Goal: Task Accomplishment & Management: Manage account settings

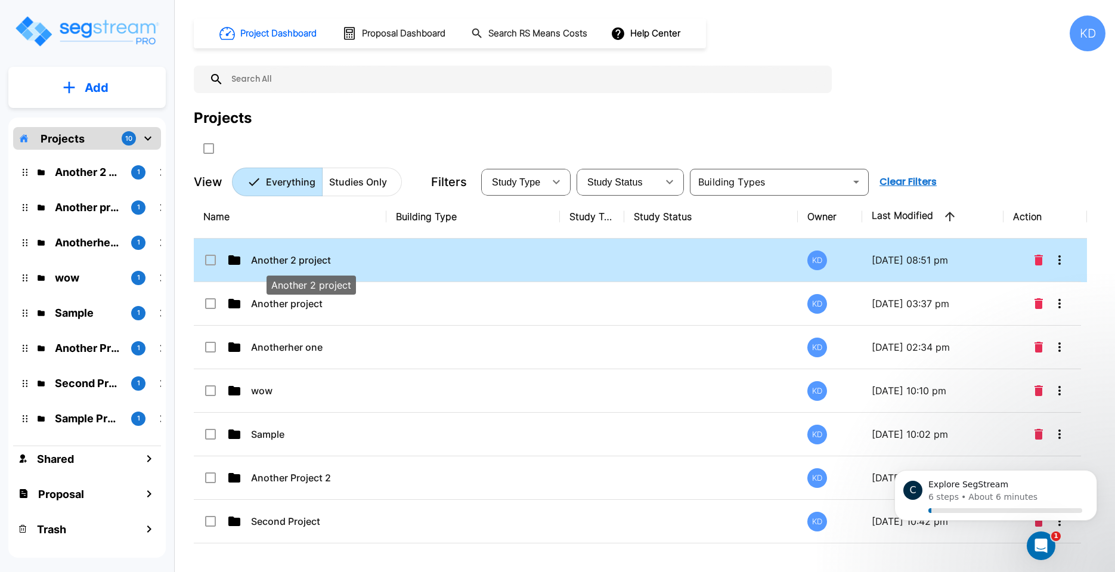
click at [274, 265] on p "Another 2 project" at bounding box center [310, 260] width 119 height 14
checkbox input "true"
click at [274, 265] on p "Another 2 project" at bounding box center [310, 260] width 119 height 14
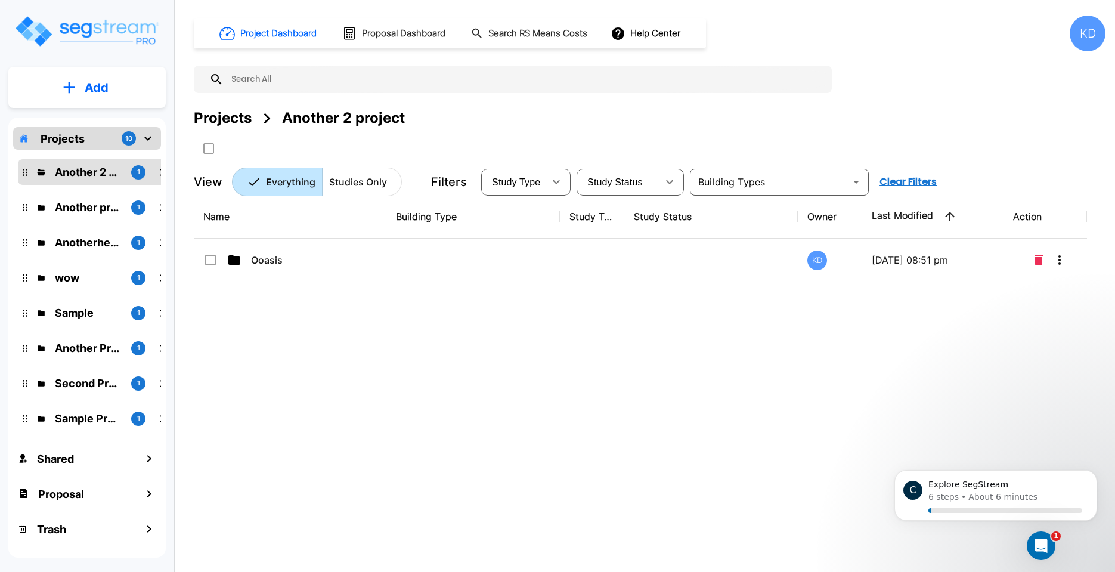
click at [240, 110] on div "Projects" at bounding box center [223, 117] width 58 height 21
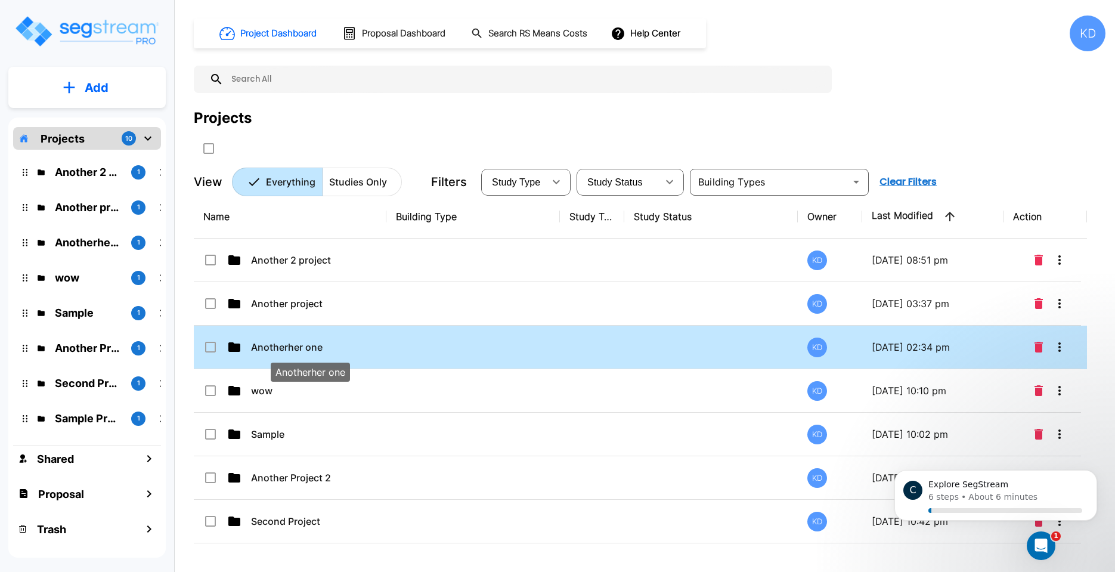
click at [313, 346] on p "Anotherher one" at bounding box center [310, 347] width 119 height 14
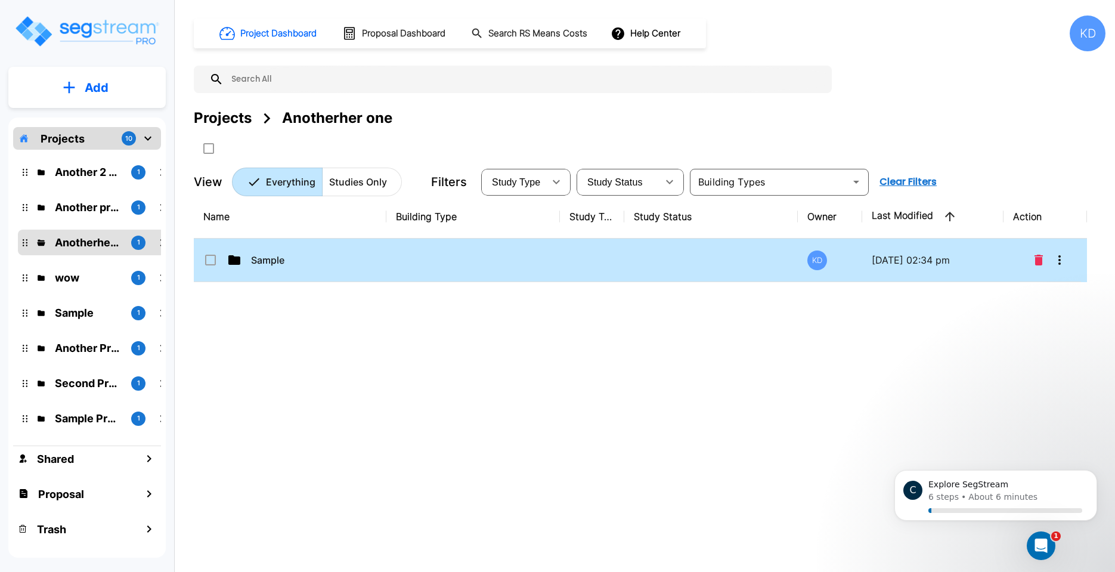
click at [313, 271] on td "Sample" at bounding box center [290, 261] width 193 height 44
checkbox input "true"
click at [313, 271] on td "Sample" at bounding box center [290, 261] width 193 height 44
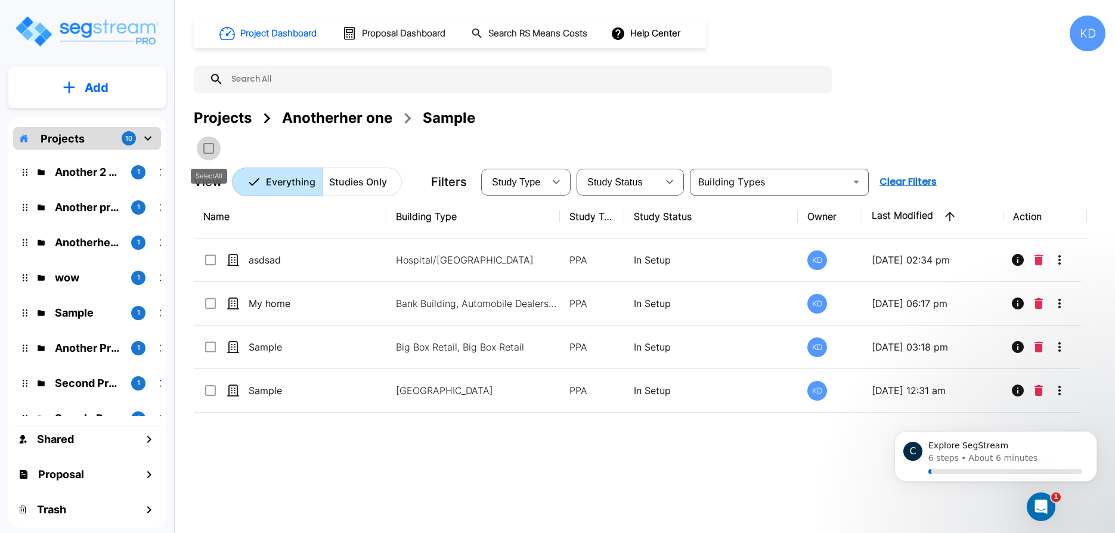
click at [206, 145] on input "select all folders" at bounding box center [208, 146] width 12 height 10
checkbox input "true"
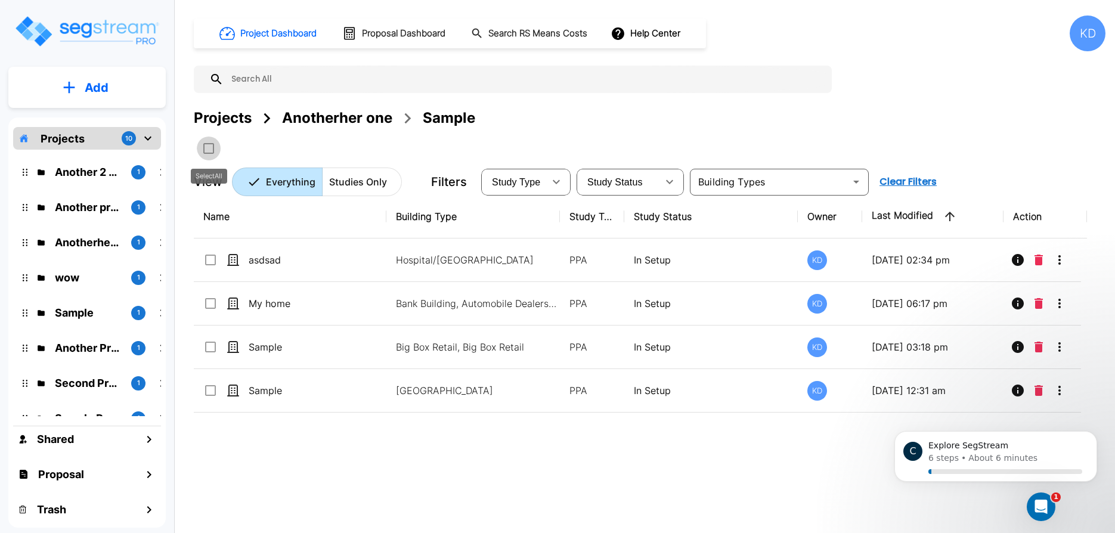
checkbox input "true"
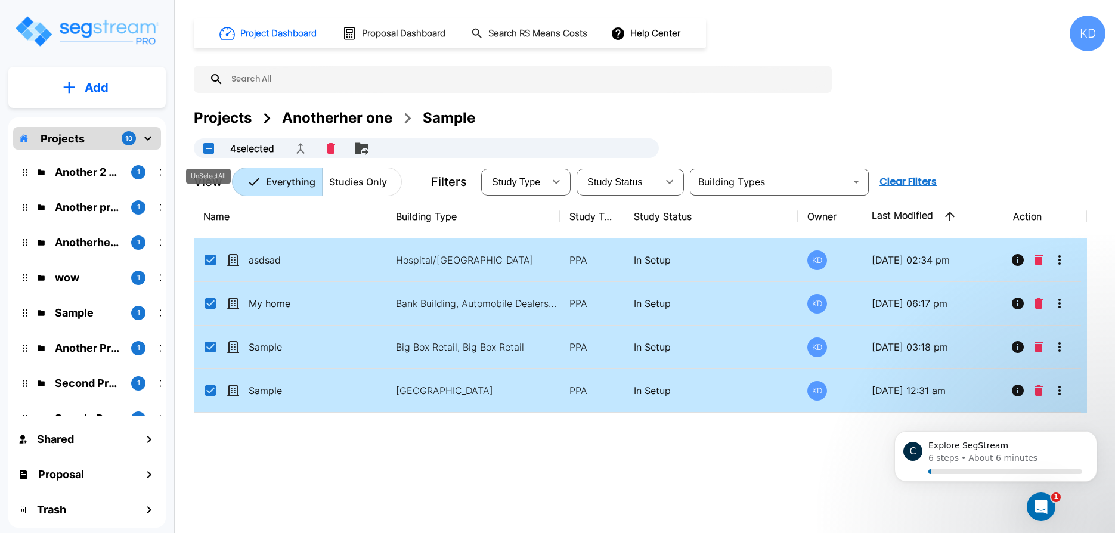
click at [206, 152] on button "UnSelectAll" at bounding box center [209, 149] width 24 height 24
checkbox input "false"
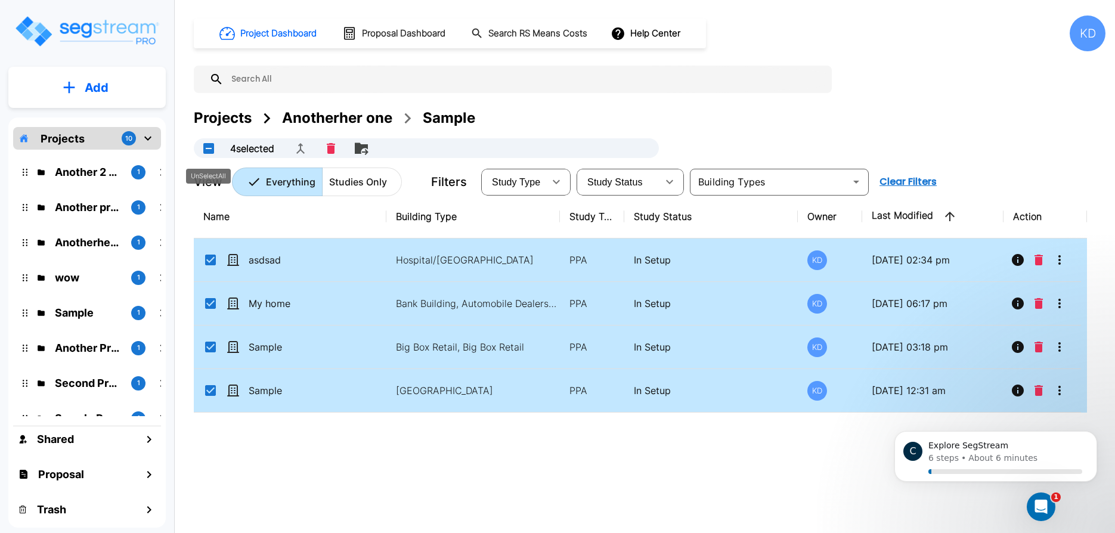
checkbox input "false"
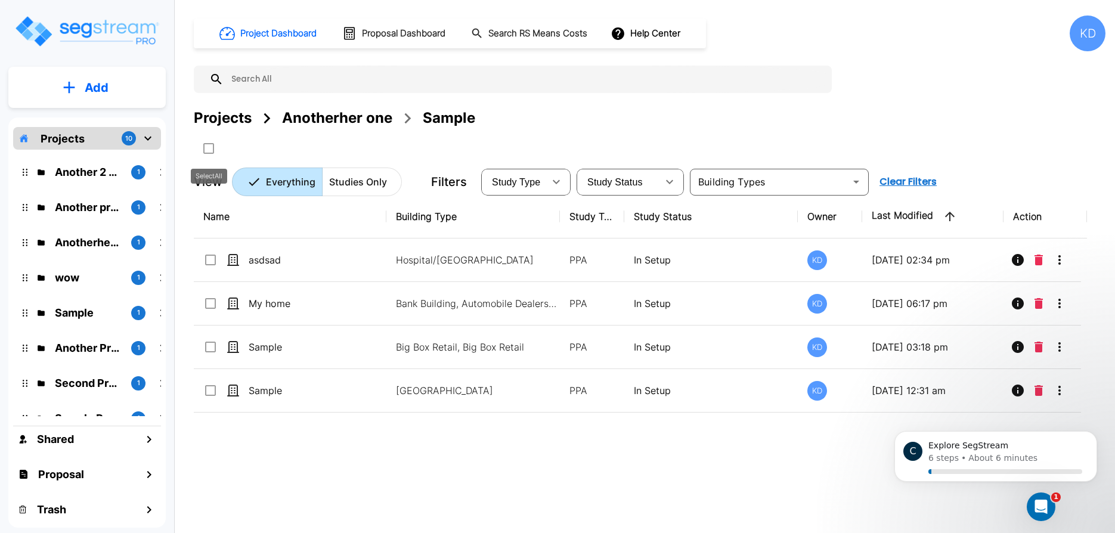
click at [208, 141] on input "select all folders" at bounding box center [208, 146] width 12 height 10
checkbox input "true"
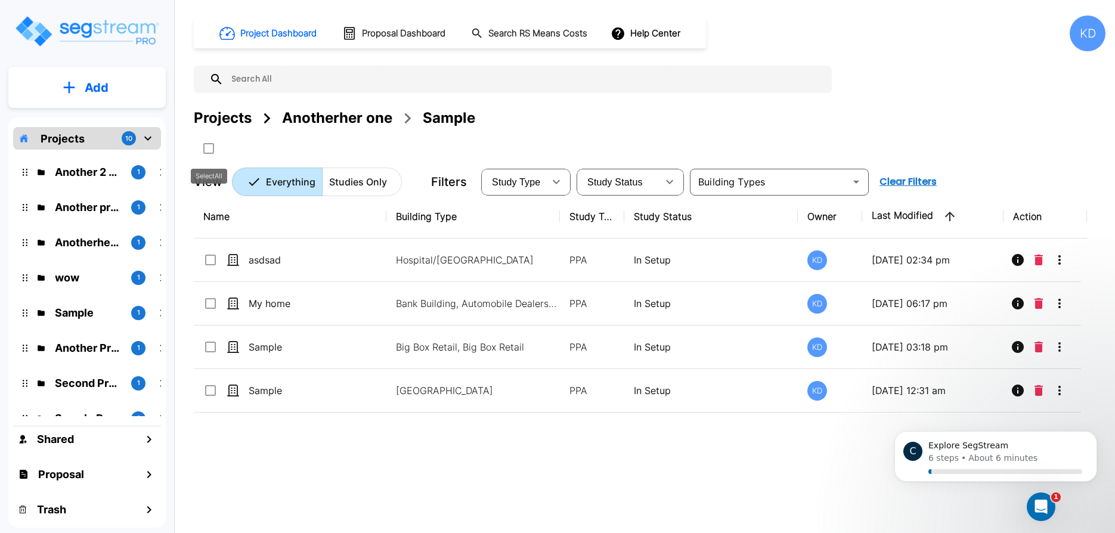
checkbox input "true"
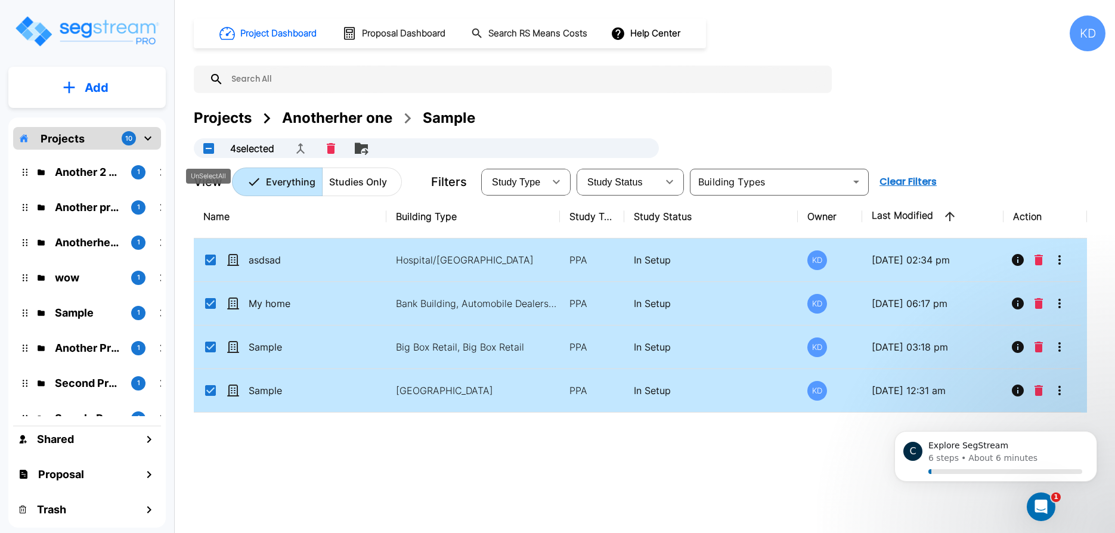
click at [212, 144] on button "UnSelectAll" at bounding box center [209, 149] width 24 height 24
checkbox input "false"
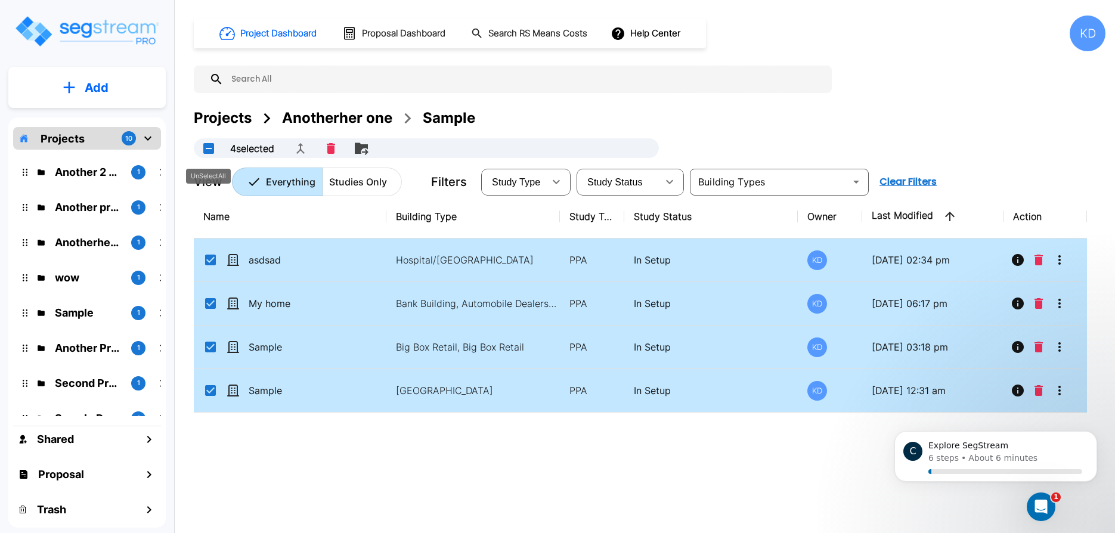
checkbox input "false"
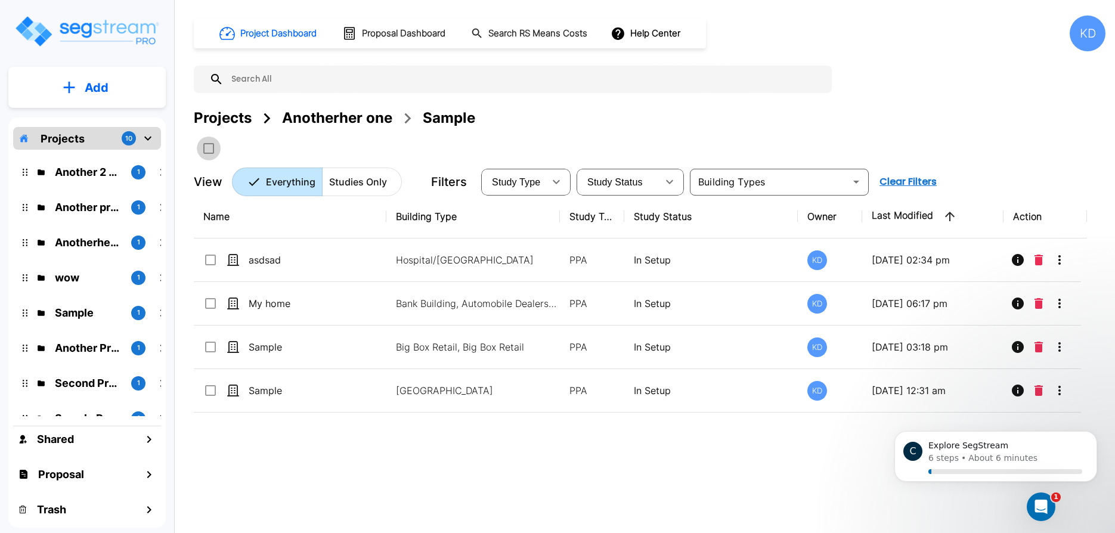
drag, startPoint x: 485, startPoint y: 522, endPoint x: 208, endPoint y: 147, distance: 466.8
click at [208, 147] on input "select all folders" at bounding box center [208, 146] width 12 height 10
checkbox input "true"
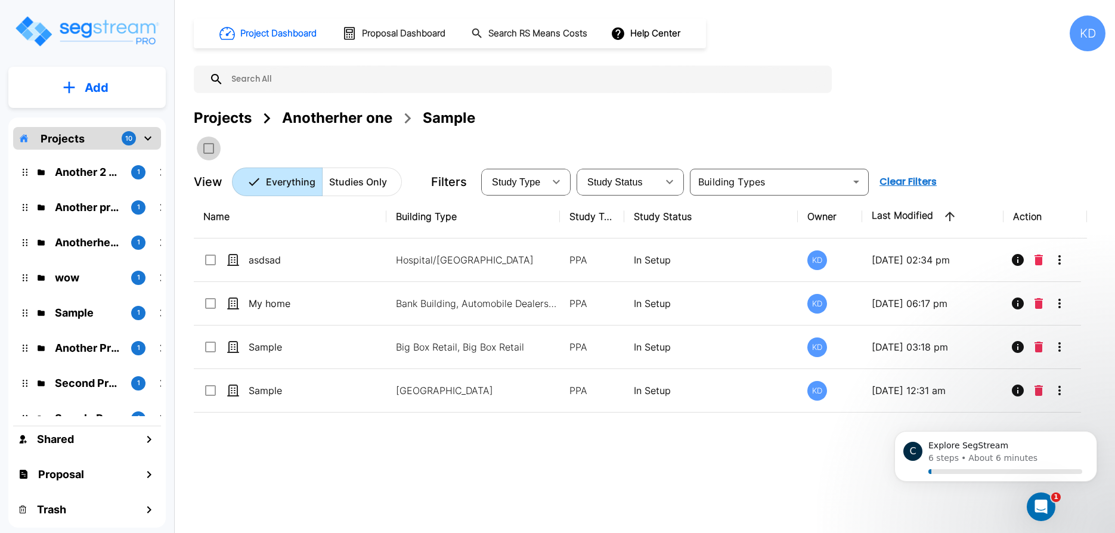
checkbox input "true"
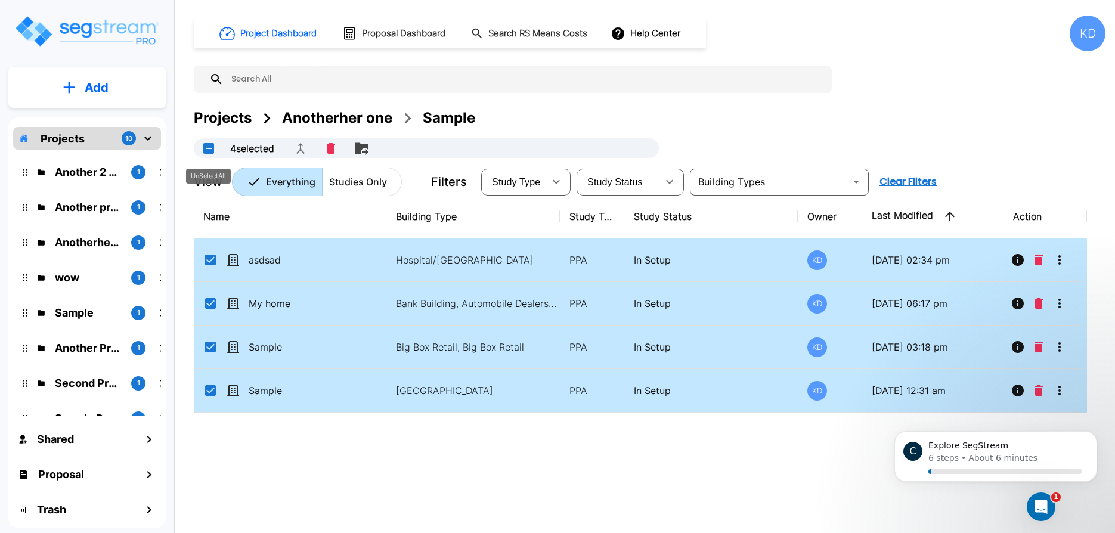
click at [205, 147] on button "UnSelectAll" at bounding box center [209, 149] width 24 height 24
checkbox input "false"
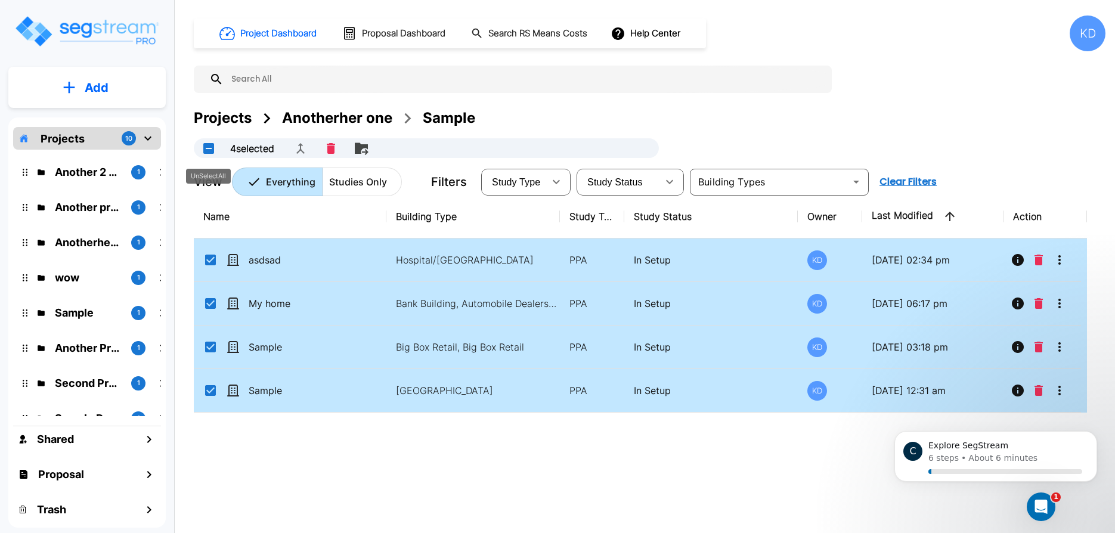
checkbox input "false"
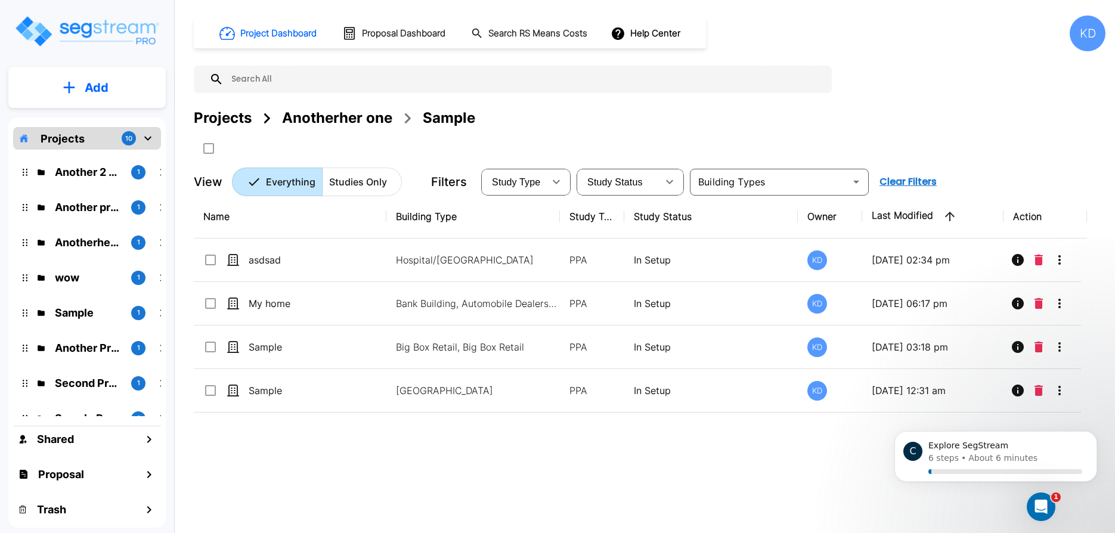
click at [229, 120] on div "Projects" at bounding box center [223, 117] width 58 height 21
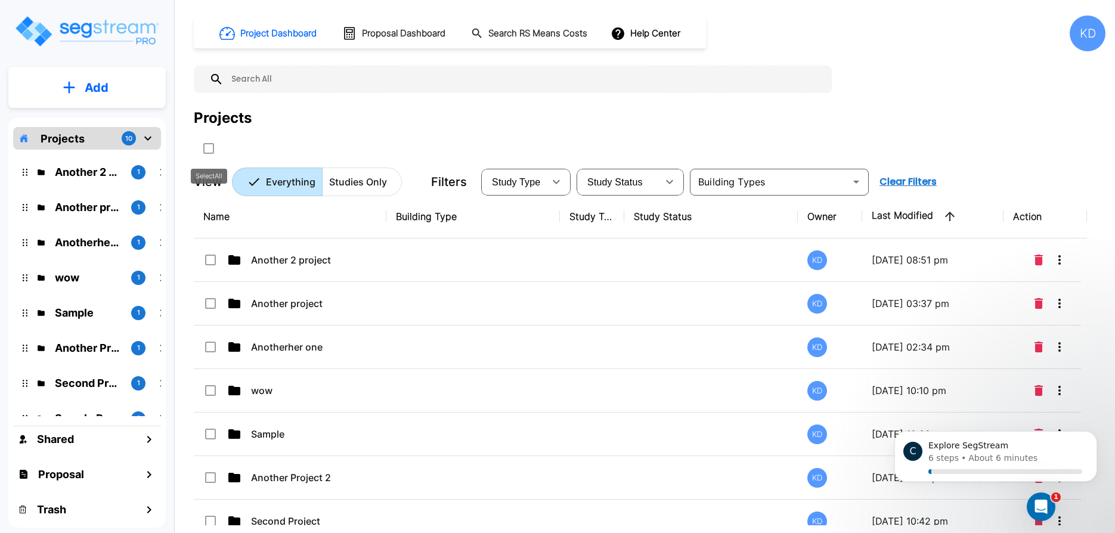
click at [209, 150] on input "select all folders" at bounding box center [208, 146] width 12 height 10
checkbox input "true"
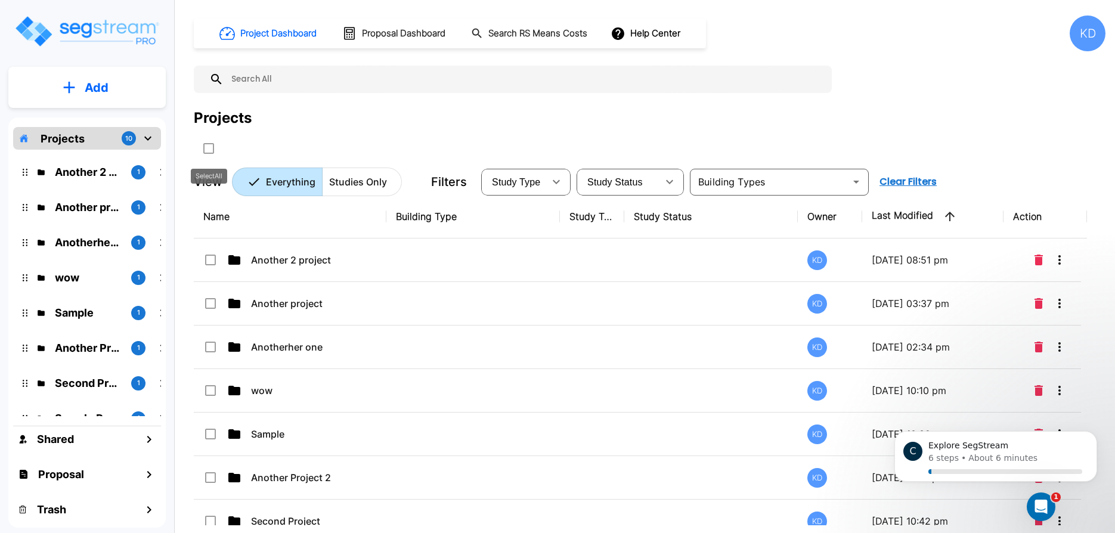
checkbox input "true"
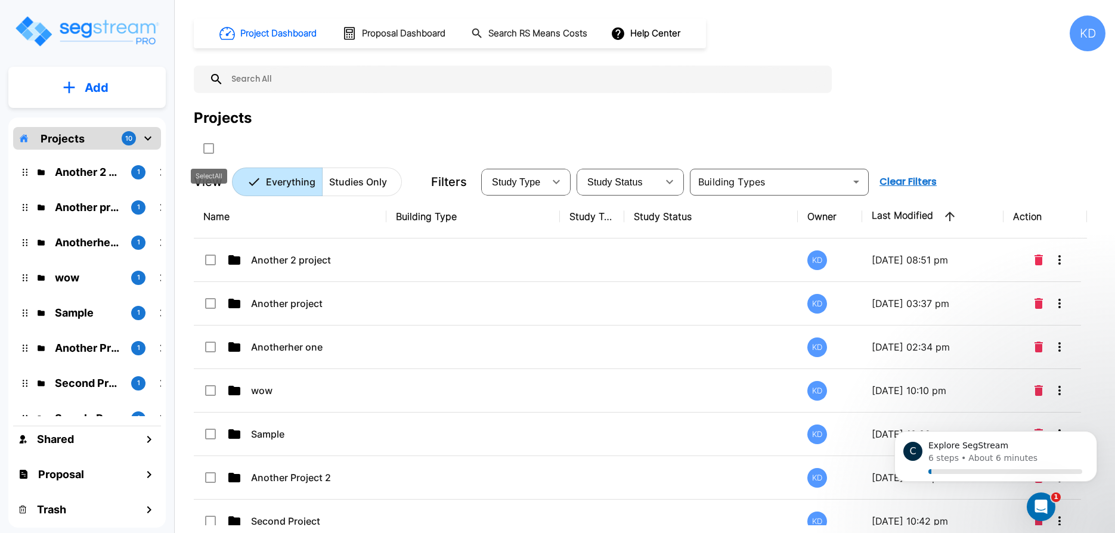
checkbox input "true"
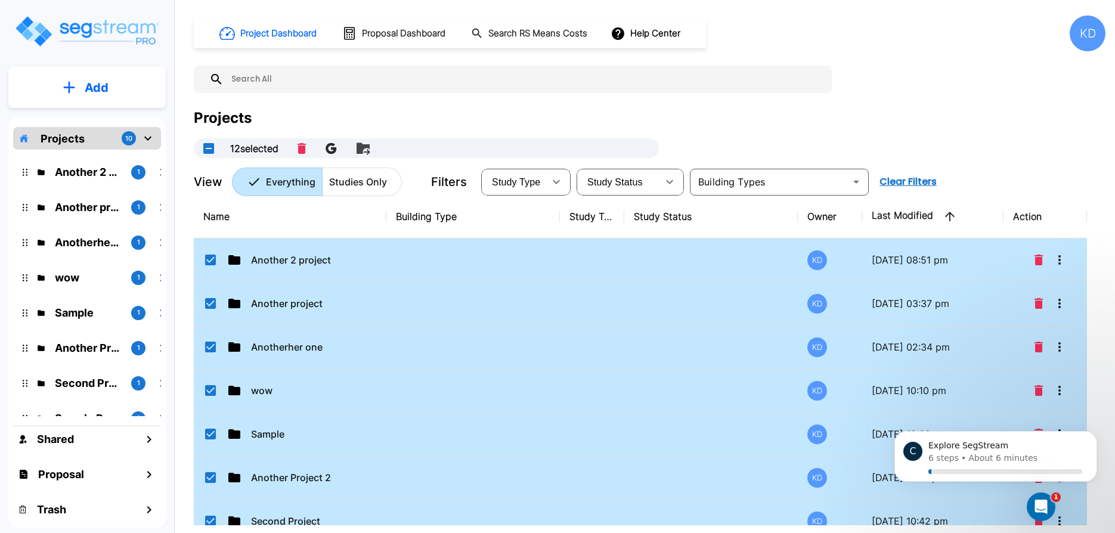
click at [254, 221] on th "Name" at bounding box center [290, 217] width 193 height 44
click at [211, 143] on button "UnSelectAll" at bounding box center [209, 149] width 24 height 24
checkbox input "false"
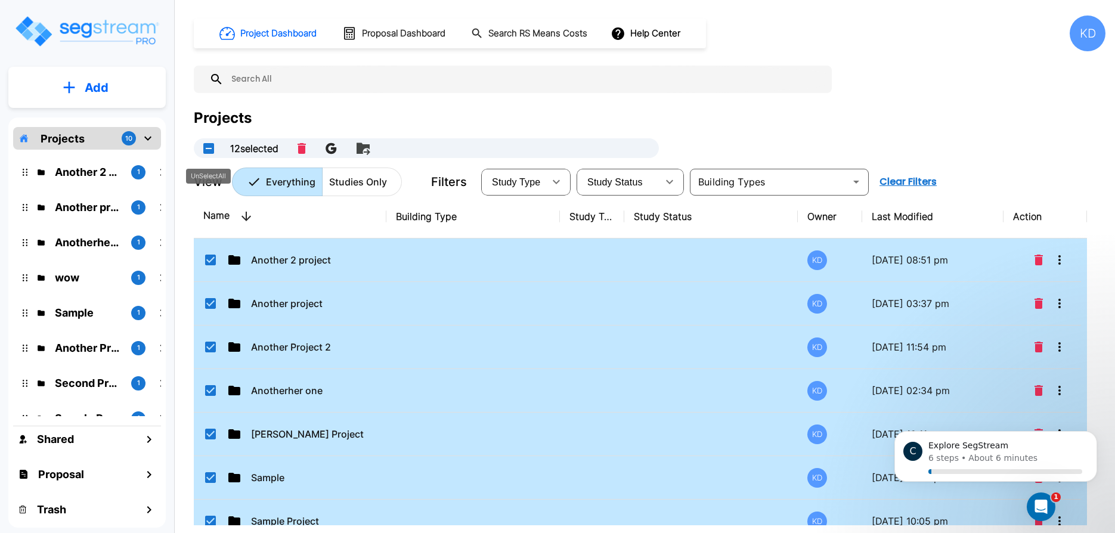
checkbox input "false"
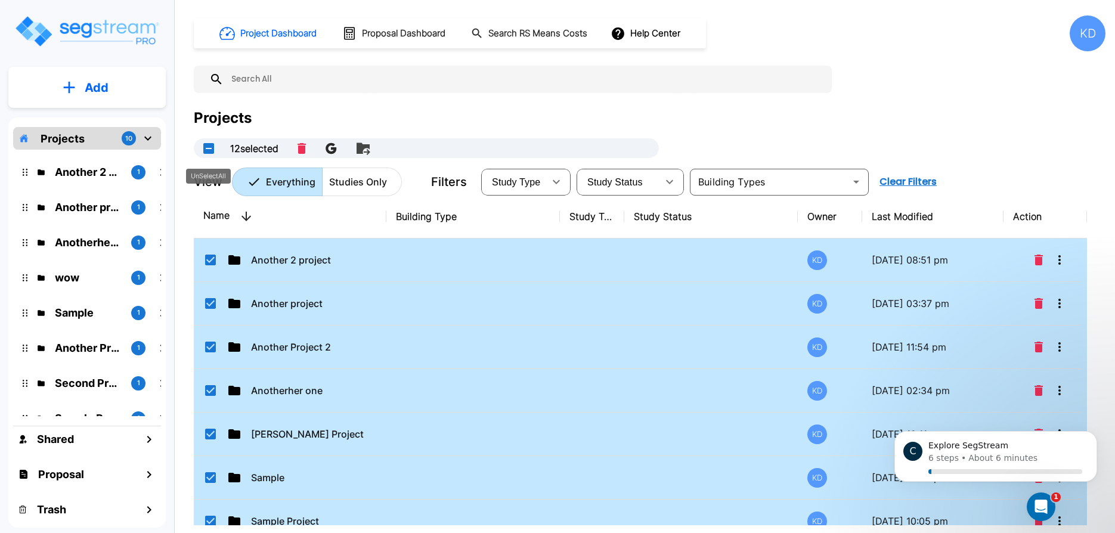
checkbox input "false"
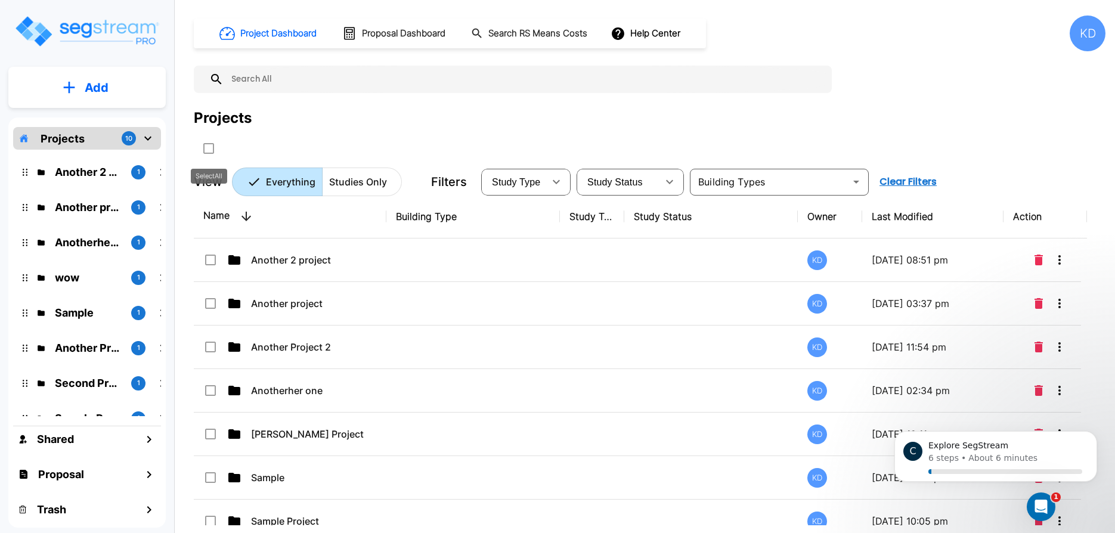
click at [211, 143] on input "select all folders" at bounding box center [208, 146] width 12 height 10
checkbox input "true"
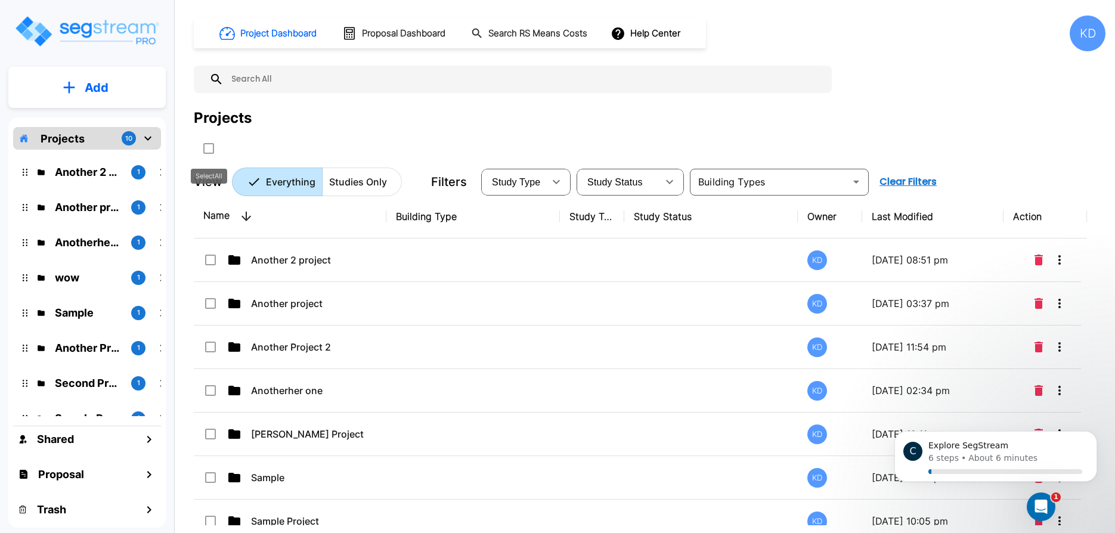
checkbox input "true"
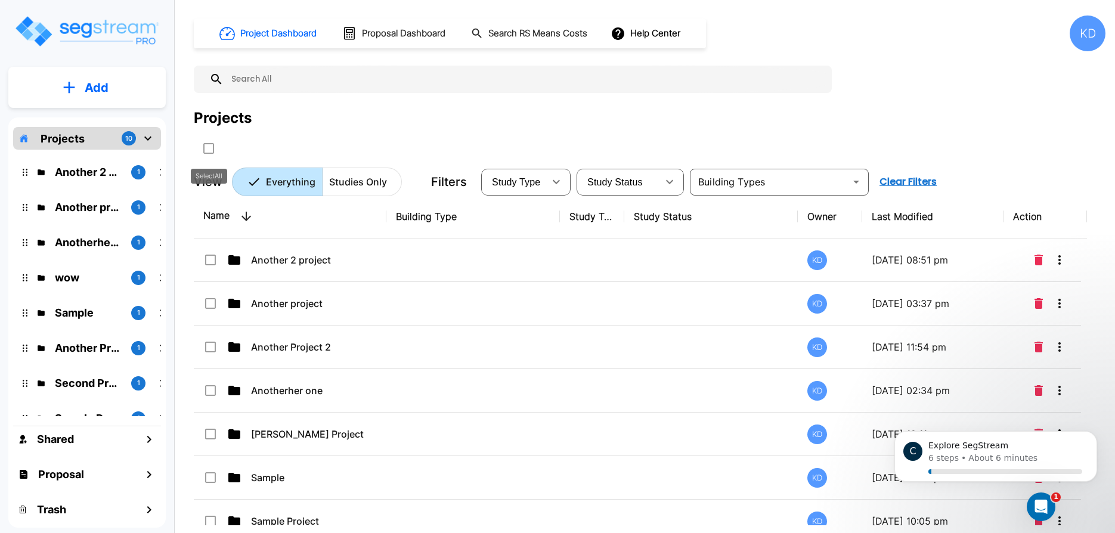
checkbox input "true"
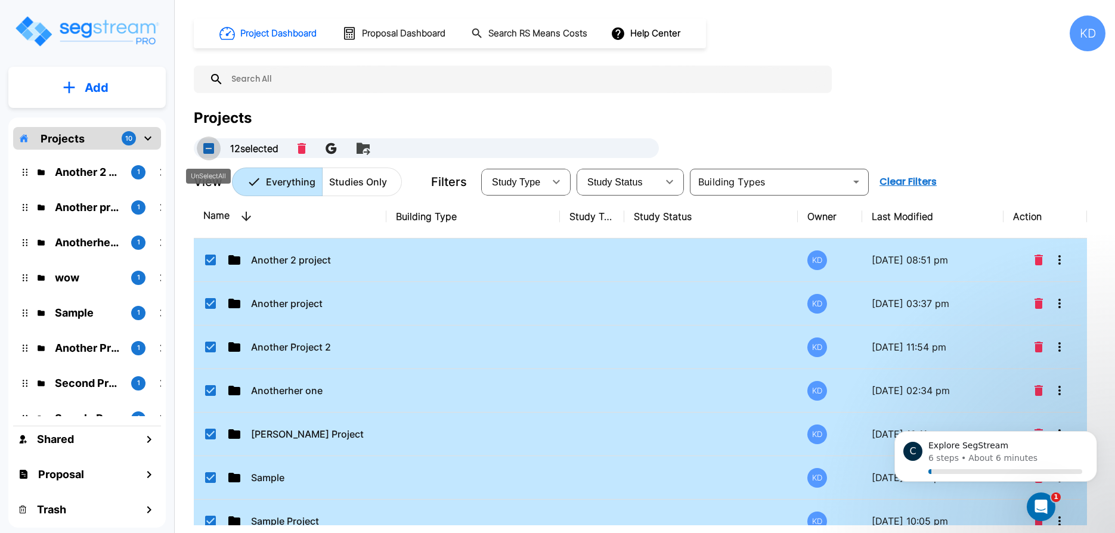
click at [211, 153] on button "UnSelectAll" at bounding box center [209, 149] width 24 height 24
checkbox input "false"
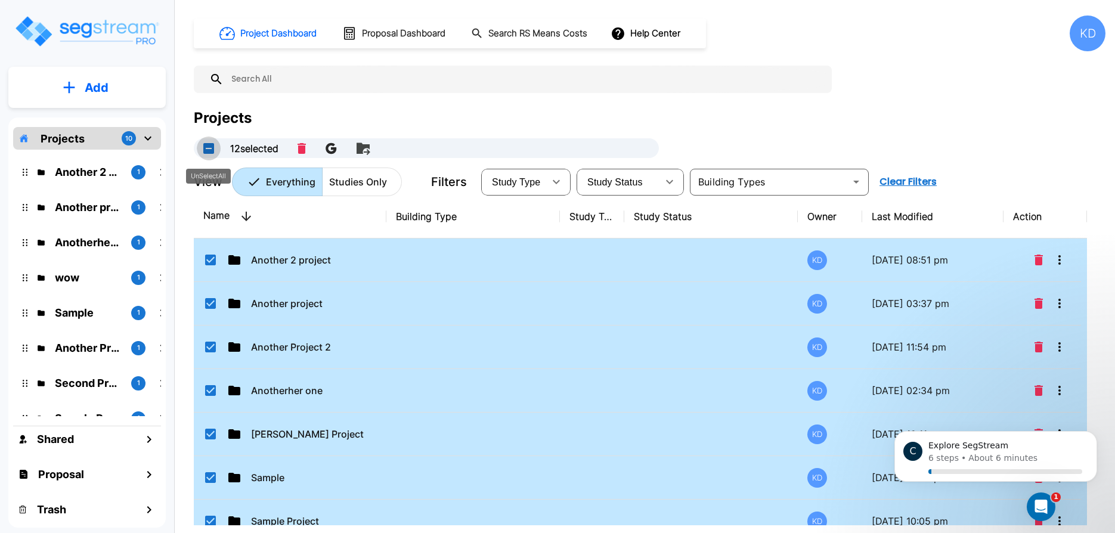
checkbox input "false"
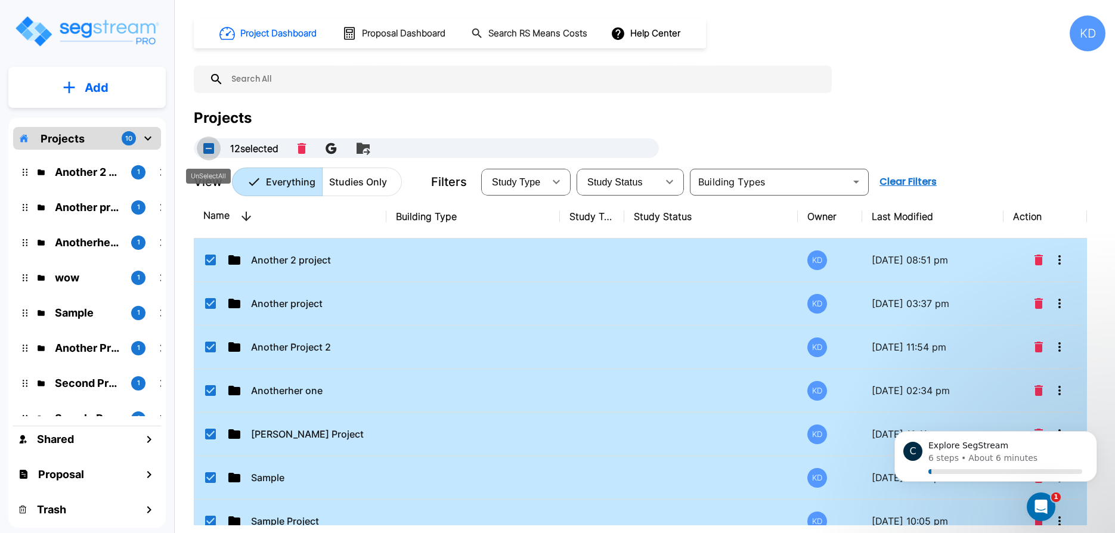
checkbox input "false"
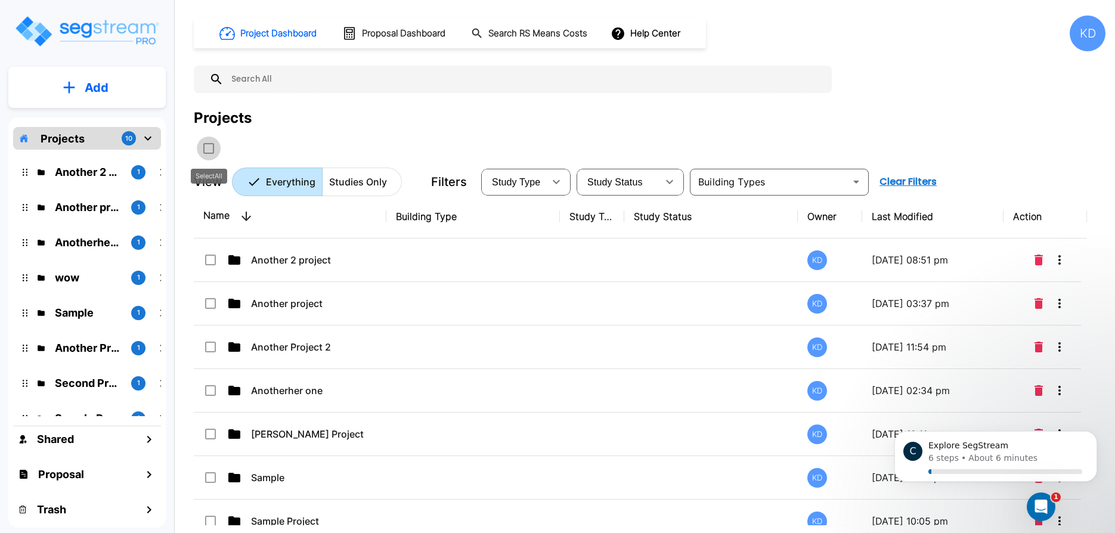
click at [211, 153] on icon "SelectAll" at bounding box center [208, 148] width 11 height 11
click at [212, 148] on input "select all folders" at bounding box center [208, 146] width 12 height 10
checkbox input "true"
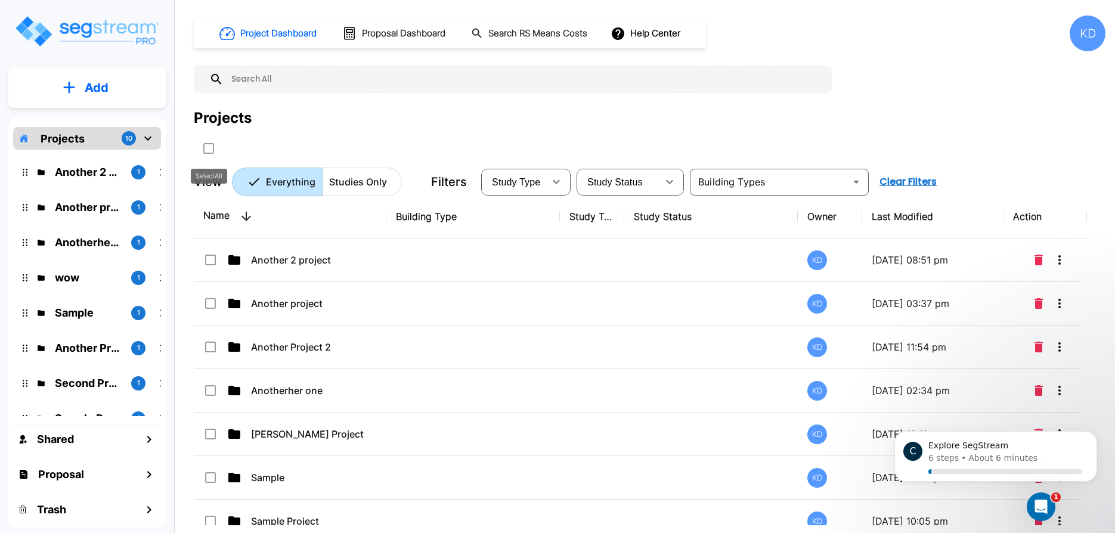
checkbox input "true"
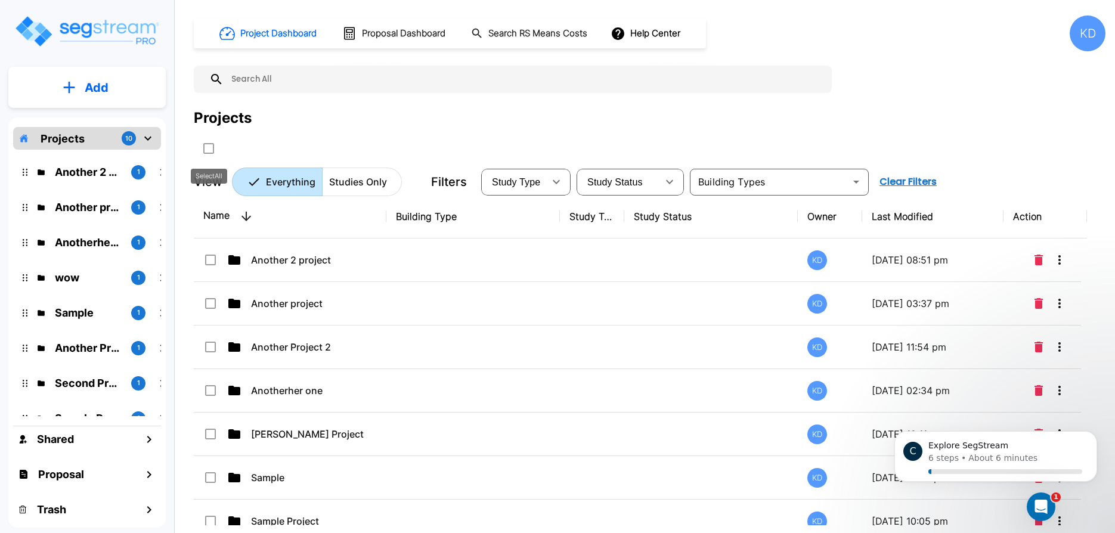
checkbox input "true"
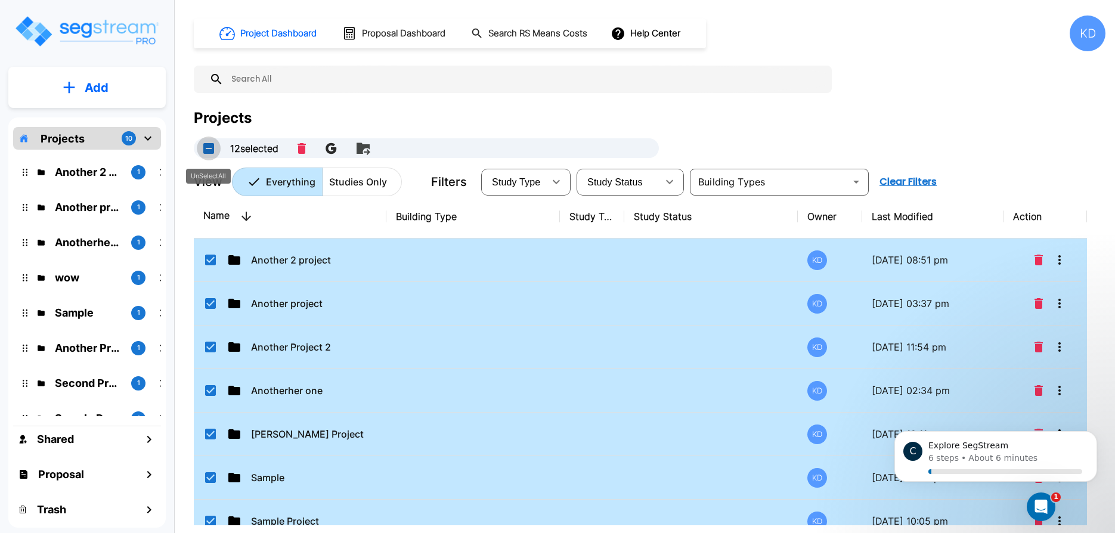
click at [212, 148] on button "UnSelectAll" at bounding box center [209, 149] width 24 height 24
checkbox input "false"
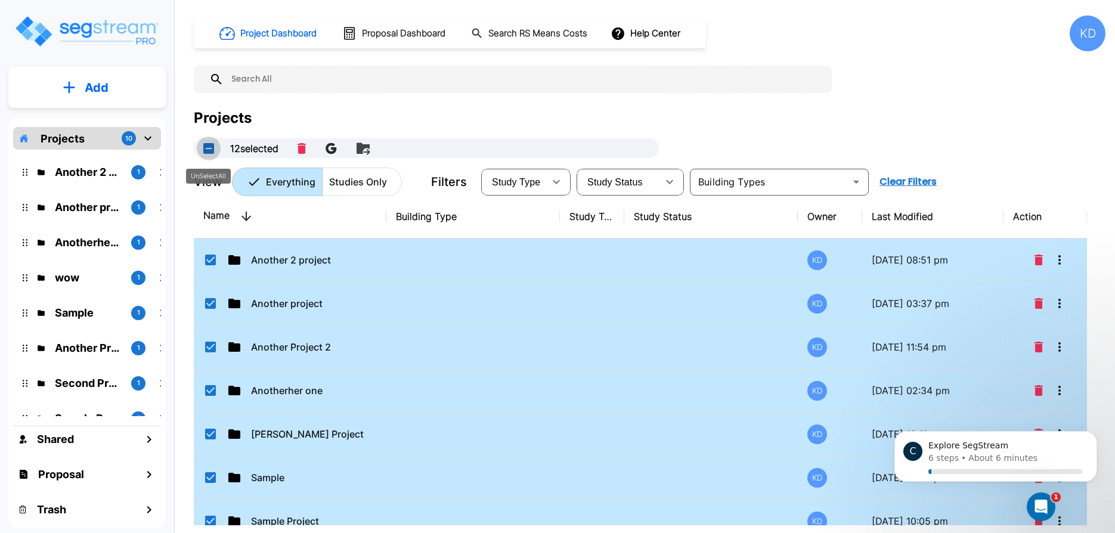
checkbox input "false"
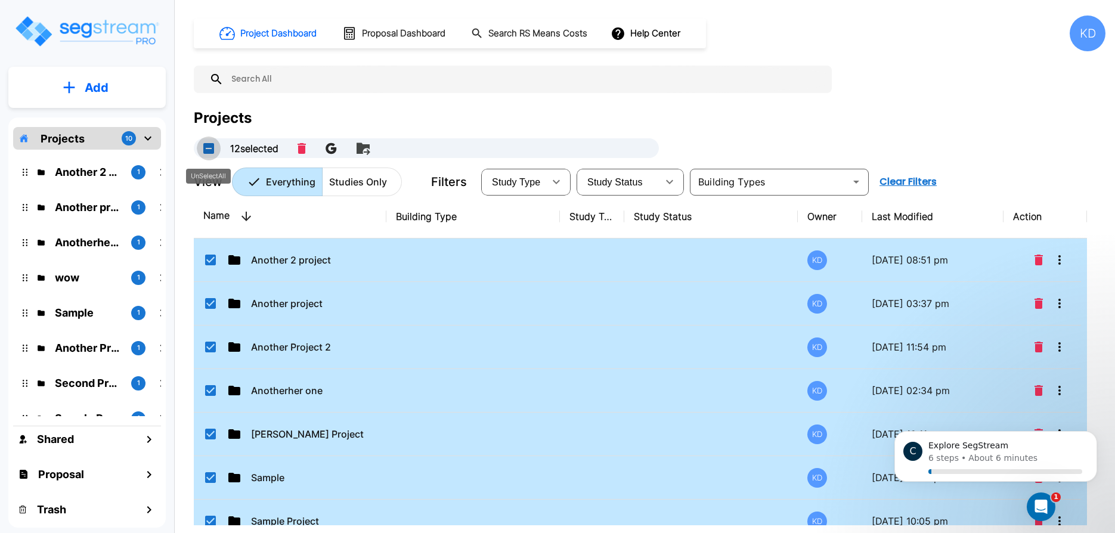
checkbox input "false"
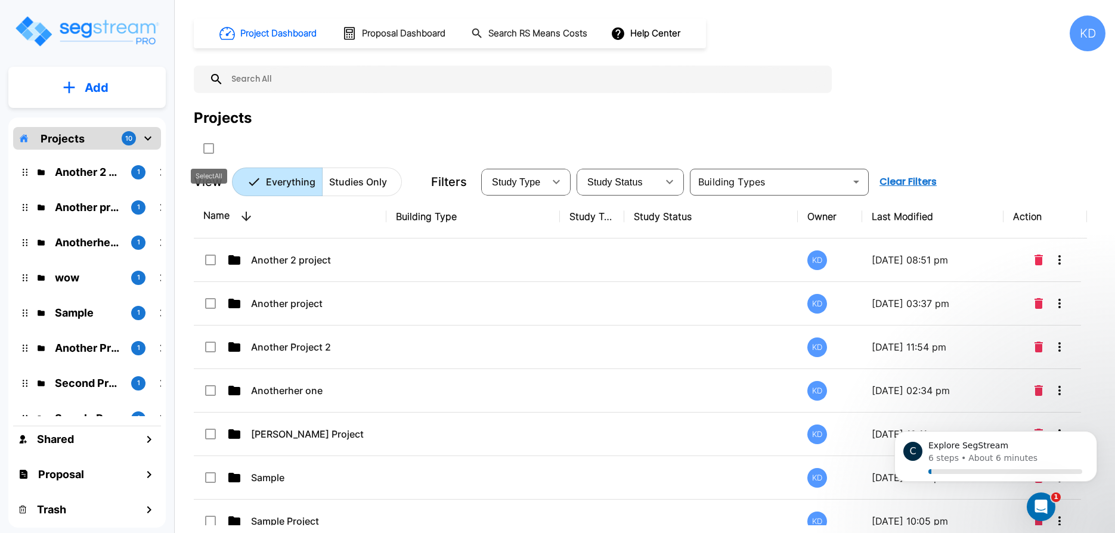
click at [209, 146] on input "select all folders" at bounding box center [208, 146] width 12 height 10
checkbox input "true"
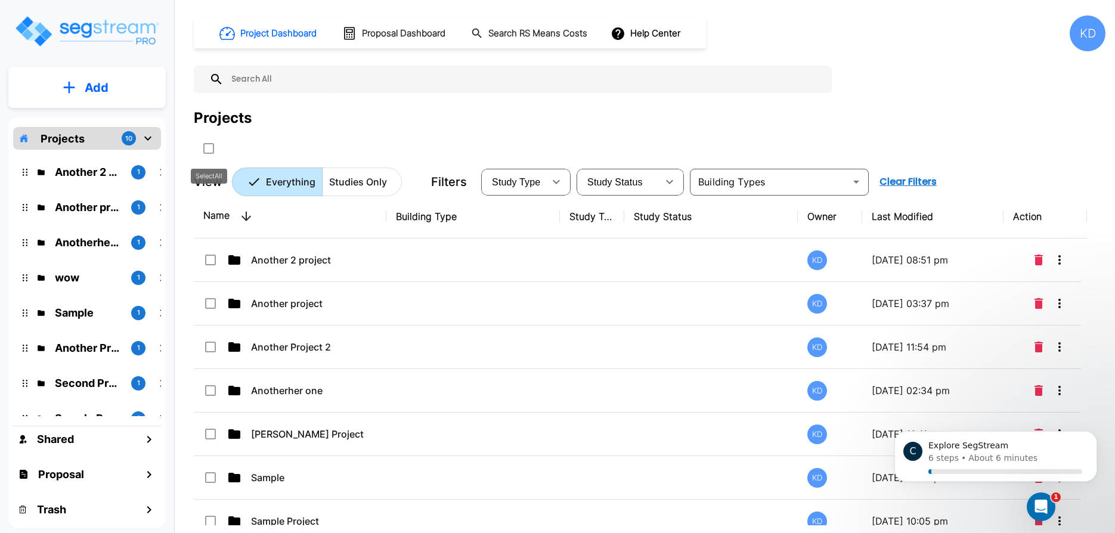
checkbox input "true"
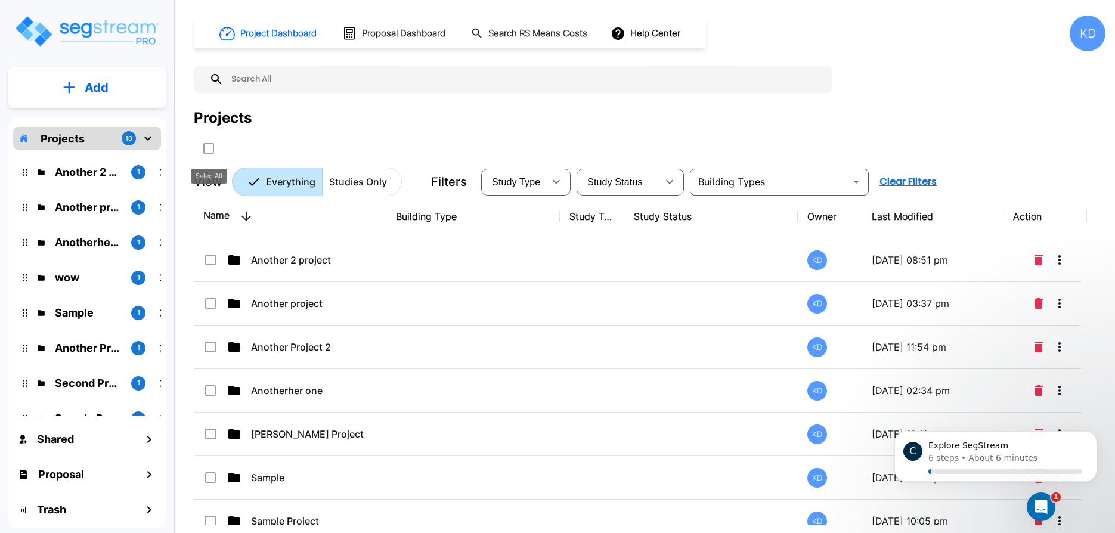
checkbox input "true"
